Goal: Download file/media

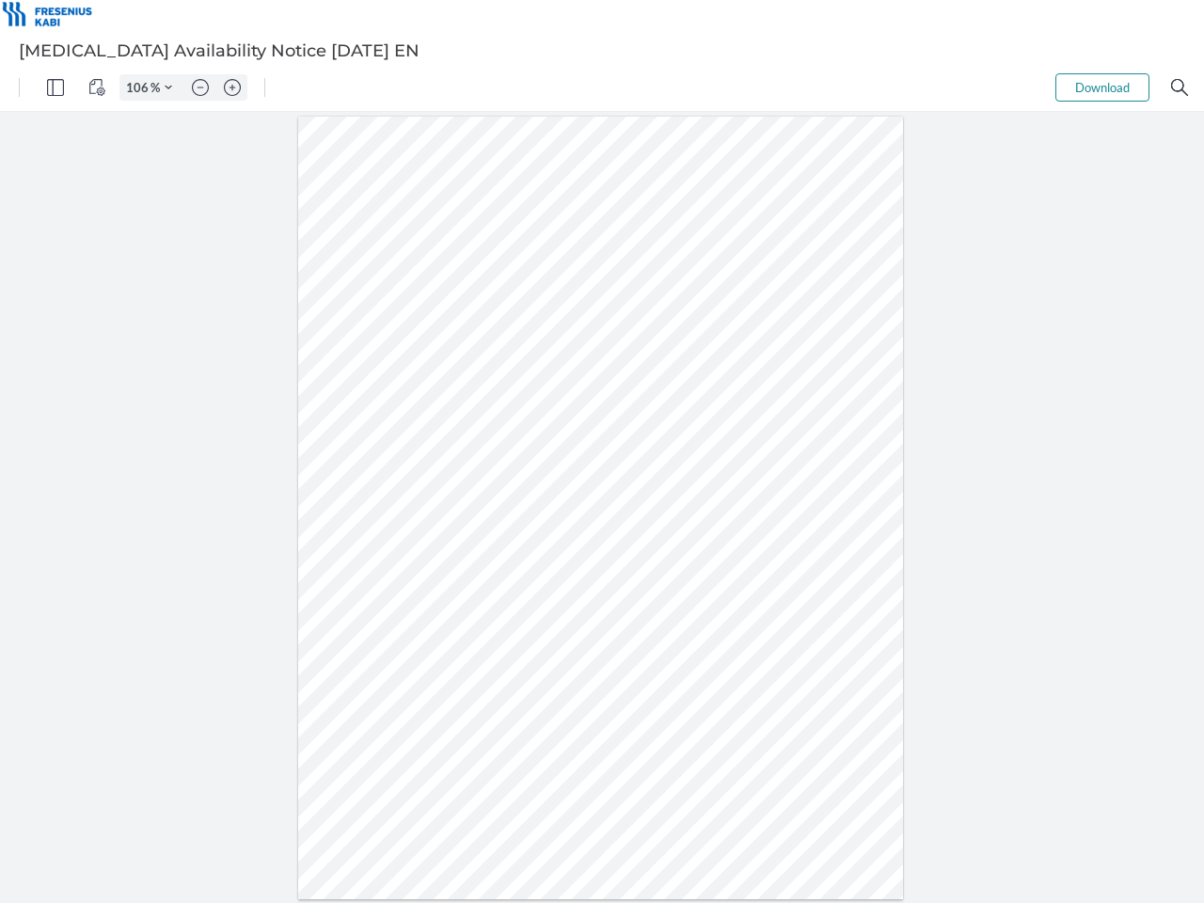
click at [56, 88] on img "Panel" at bounding box center [55, 87] width 17 height 17
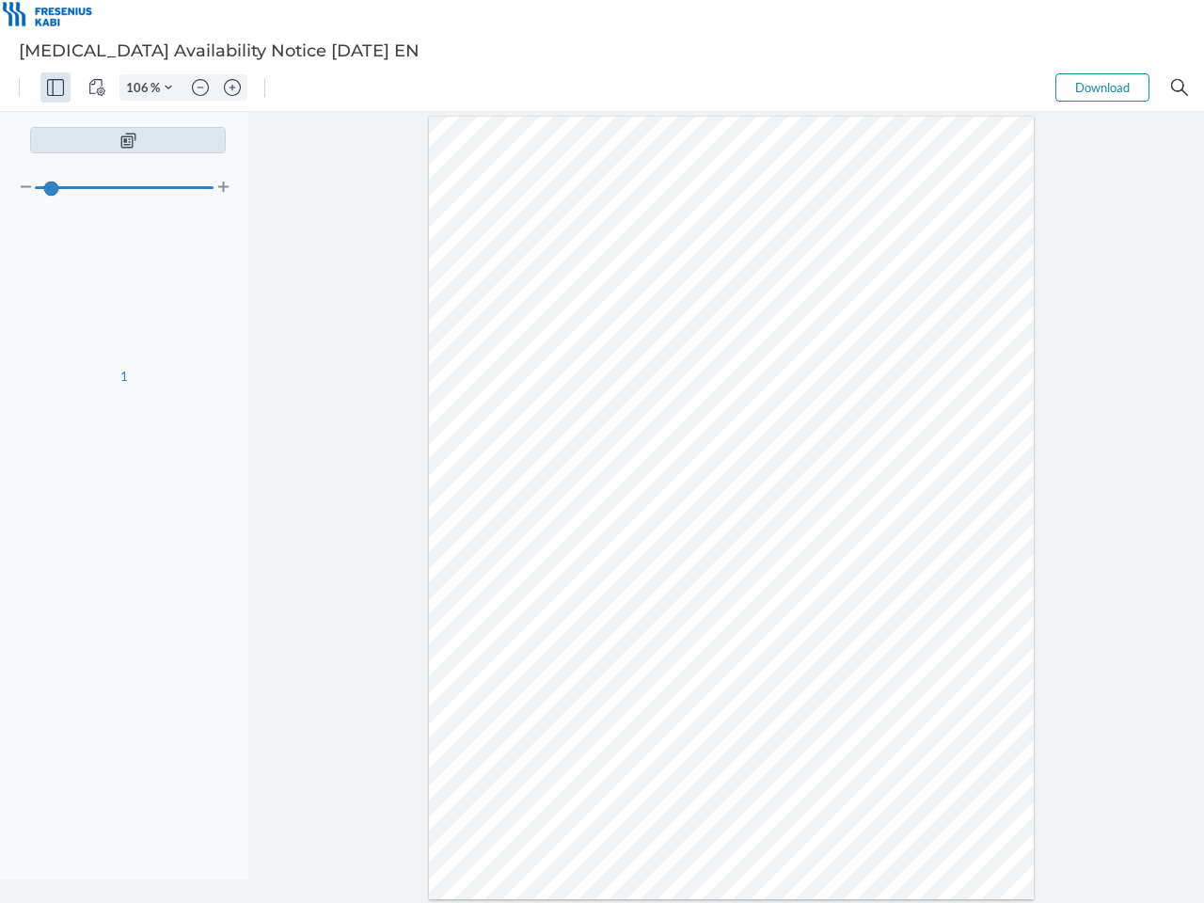
click at [97, 88] on img "View Controls" at bounding box center [96, 87] width 17 height 17
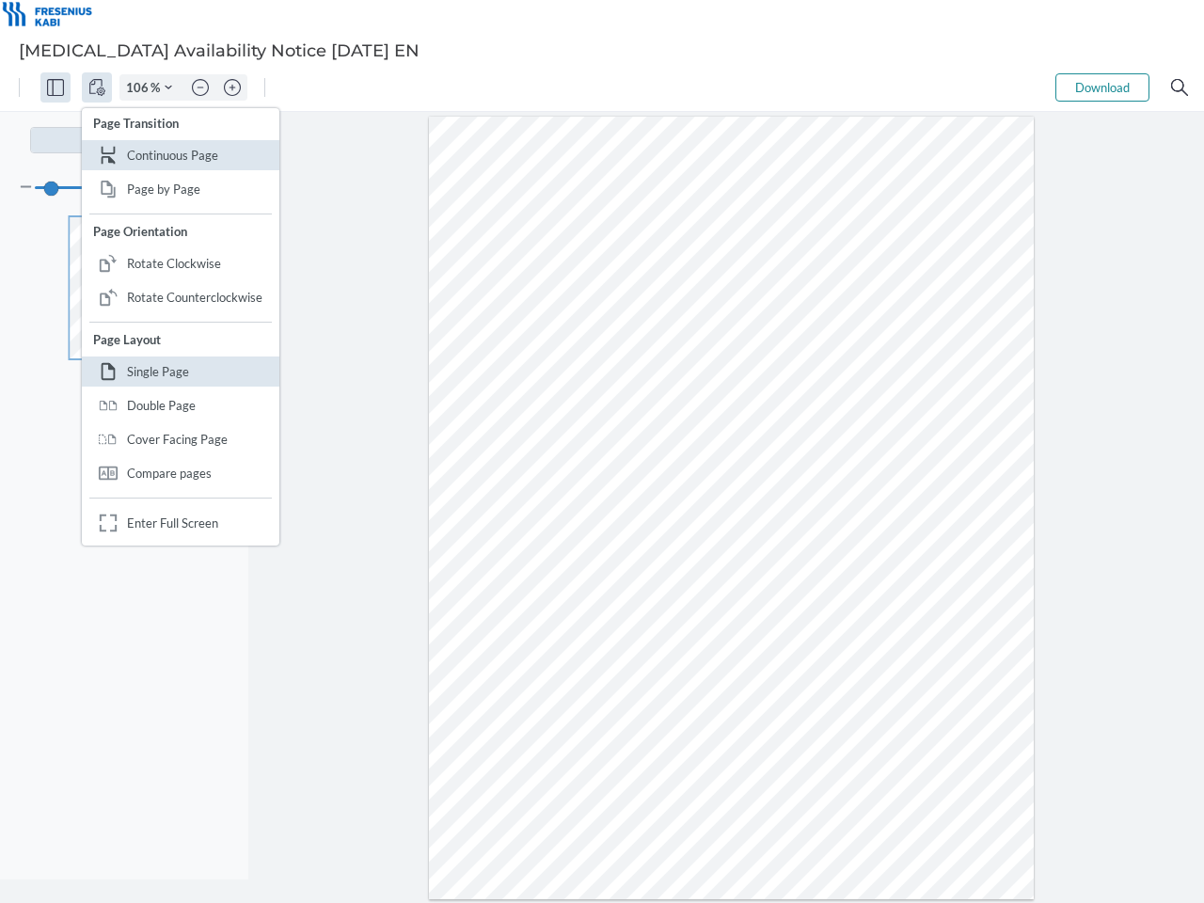
click at [140, 88] on input "106" at bounding box center [135, 87] width 30 height 17
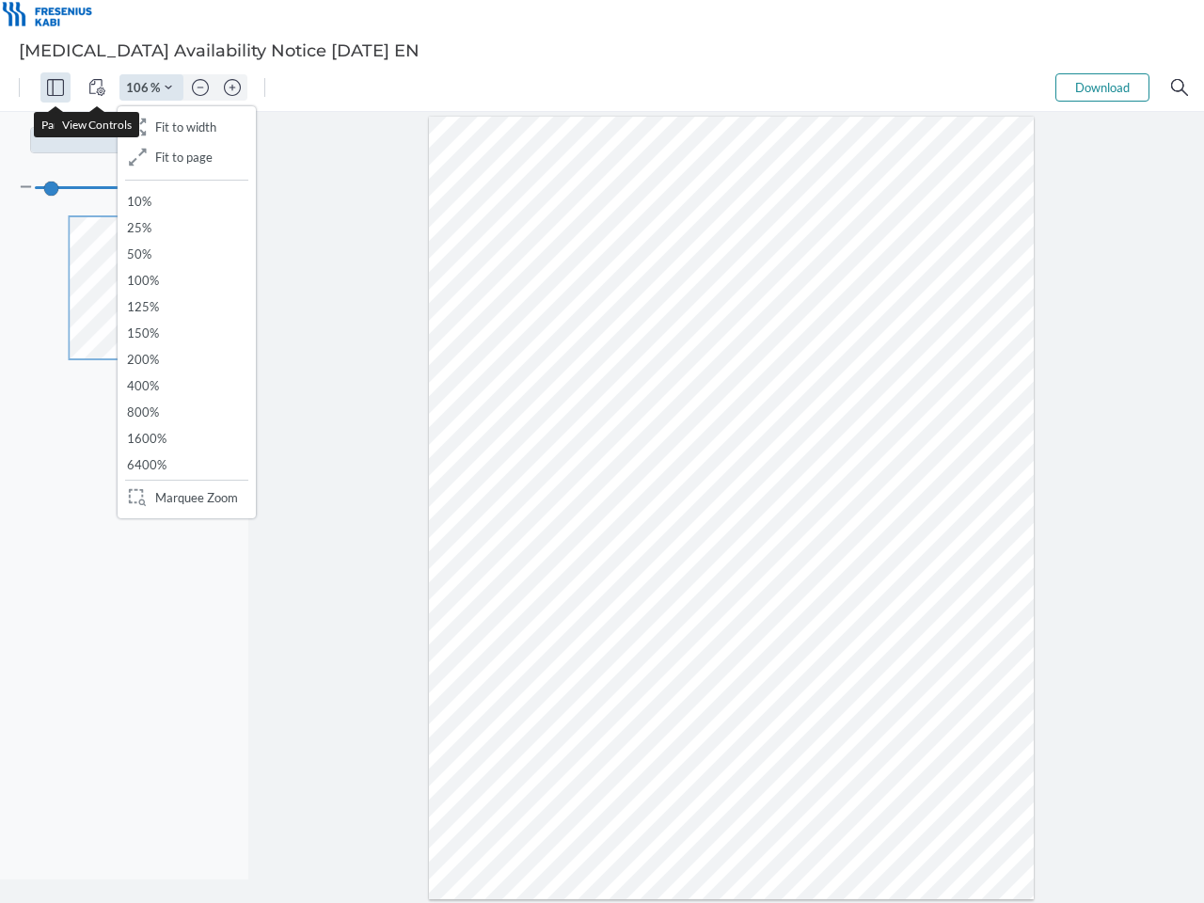
click at [168, 88] on img "Zoom Controls" at bounding box center [169, 88] width 8 height 8
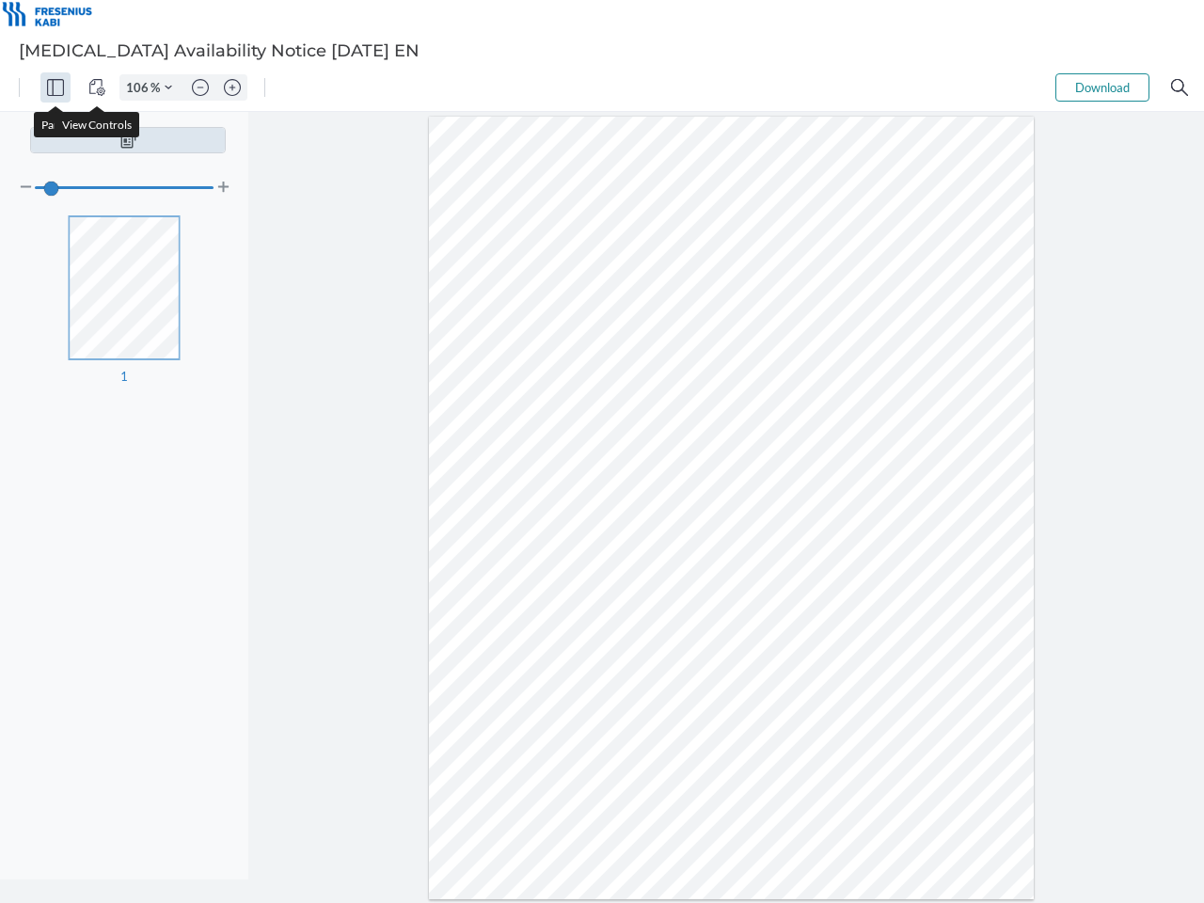
click at [200, 88] on img "Zoom out" at bounding box center [200, 87] width 17 height 17
click at [232, 88] on img "Zoom in" at bounding box center [232, 87] width 17 height 17
type input "106"
click at [1103, 88] on button "Download" at bounding box center [1103, 87] width 94 height 28
click at [1180, 88] on img "Search" at bounding box center [1180, 87] width 17 height 17
